Goal: Task Accomplishment & Management: Use online tool/utility

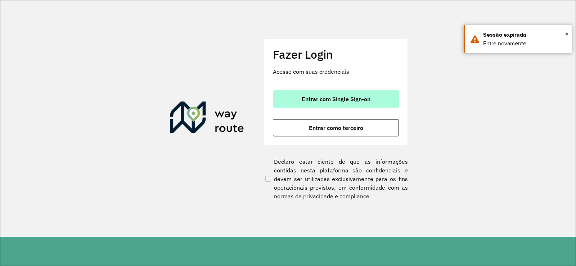
click at [312, 102] on span "Entrar com Single Sign-on" at bounding box center [336, 99] width 69 height 6
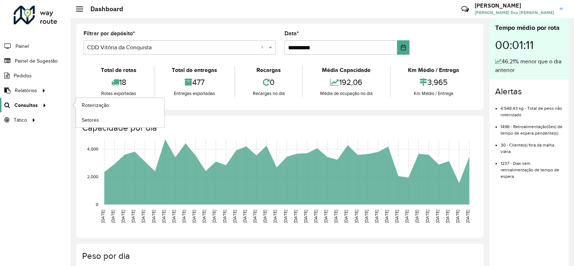
click at [40, 106] on icon at bounding box center [43, 104] width 6 height 11
click at [89, 107] on span "Roteirização" at bounding box center [96, 106] width 29 height 8
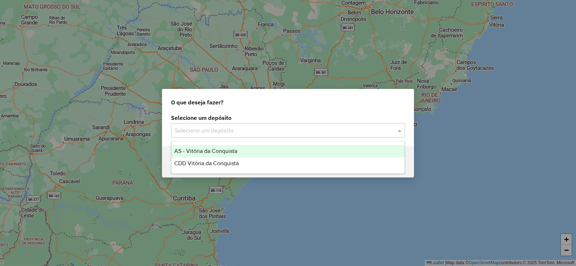
click at [292, 131] on input "text" at bounding box center [281, 130] width 212 height 9
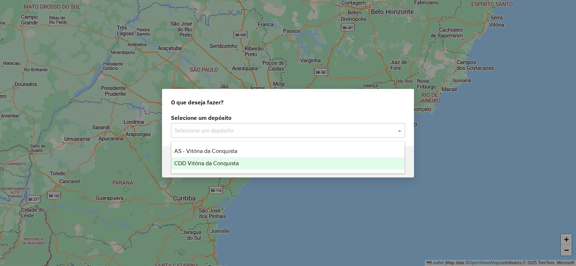
click at [235, 161] on span "CDD Vitória da Conquista" at bounding box center [206, 163] width 64 height 6
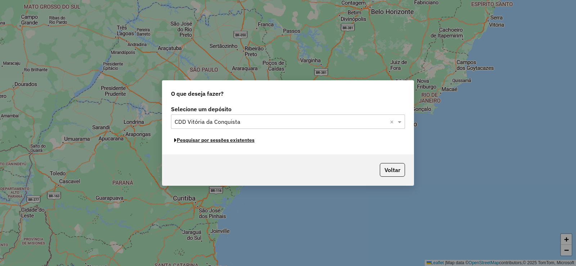
click at [237, 142] on button "Pesquisar por sessões existentes" at bounding box center [214, 140] width 87 height 11
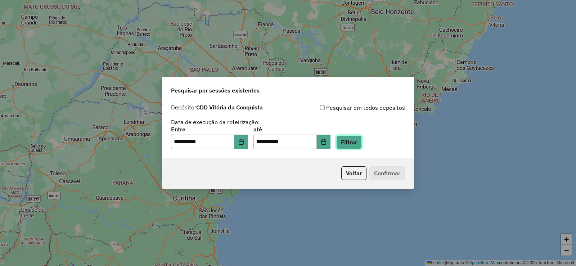
click at [362, 139] on button "Filtrar" at bounding box center [349, 142] width 26 height 14
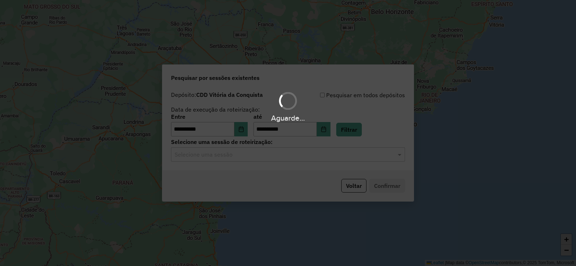
click at [387, 180] on div "Aguarde..." at bounding box center [288, 133] width 576 height 266
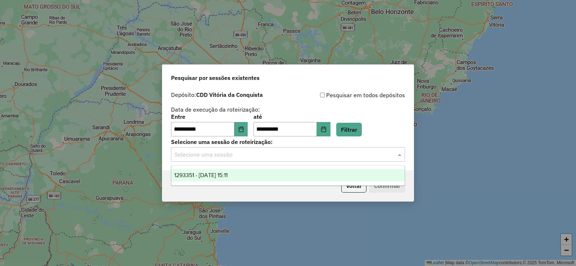
click at [360, 158] on input "text" at bounding box center [281, 155] width 212 height 9
drag, startPoint x: 349, startPoint y: 173, endPoint x: 351, endPoint y: 176, distance: 4.4
click at [349, 173] on div "1293351 - 13/10/2025 15:11" at bounding box center [287, 175] width 233 height 12
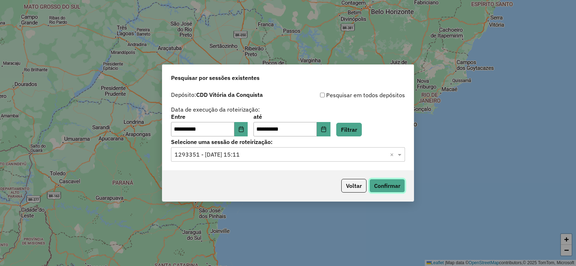
click at [393, 191] on button "Confirmar" at bounding box center [388, 186] width 36 height 14
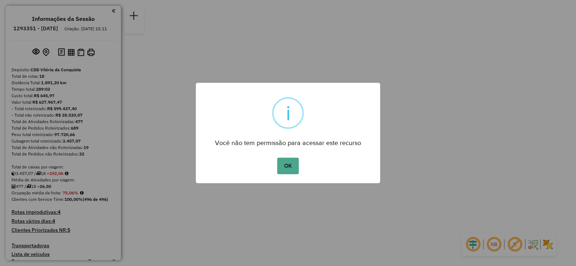
drag, startPoint x: 281, startPoint y: 170, endPoint x: 242, endPoint y: 41, distance: 134.6
click at [276, 160] on div "OK No Cancel" at bounding box center [288, 166] width 184 height 20
click at [293, 164] on button "OK" at bounding box center [287, 166] width 21 height 17
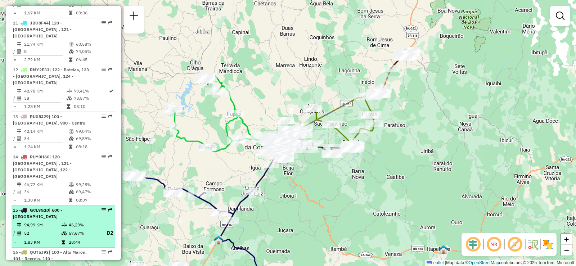
scroll to position [756, 0]
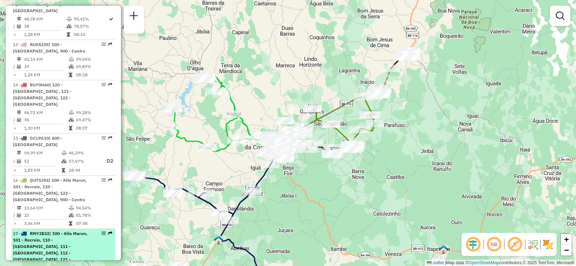
select select "**********"
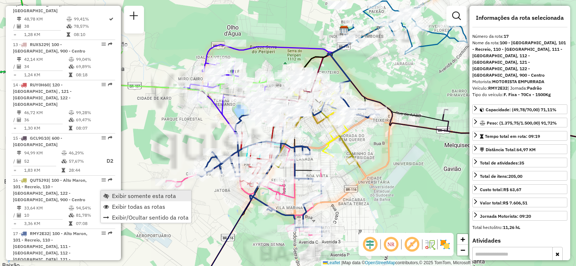
click at [113, 194] on span "Exibir somente esta rota" at bounding box center [144, 196] width 64 height 6
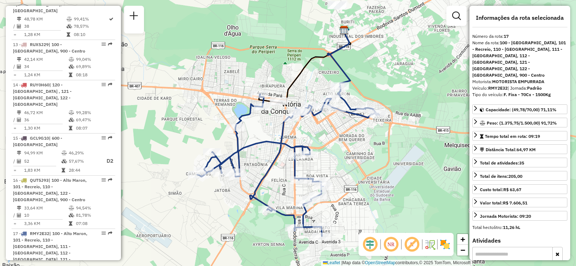
click at [391, 245] on em at bounding box center [390, 244] width 17 height 17
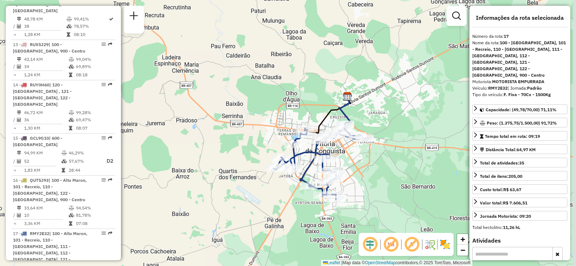
drag, startPoint x: 403, startPoint y: 179, endPoint x: 372, endPoint y: 168, distance: 32.5
click at [372, 169] on div "Janela de atendimento Grade de atendimento Capacidade Transportadoras Veículos …" at bounding box center [288, 133] width 576 height 266
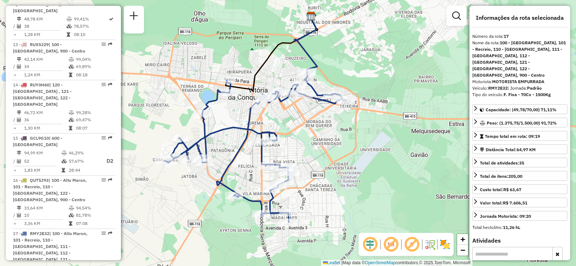
drag, startPoint x: 372, startPoint y: 166, endPoint x: 372, endPoint y: 161, distance: 5.4
click at [372, 161] on div "Janela de atendimento Grade de atendimento Capacidade Transportadoras Veículos …" at bounding box center [288, 133] width 576 height 266
